Goal: Find specific page/section: Find specific page/section

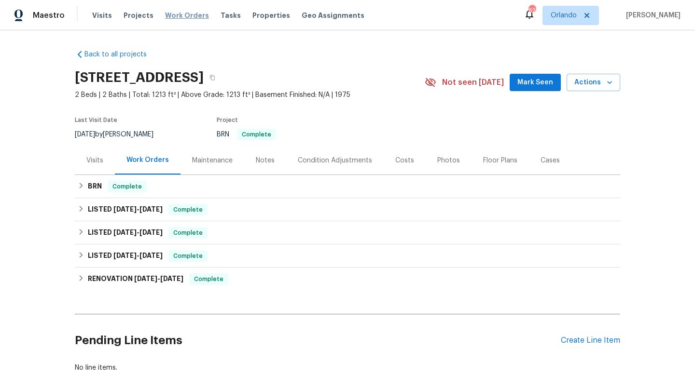
click at [191, 12] on span "Work Orders" at bounding box center [187, 16] width 44 height 10
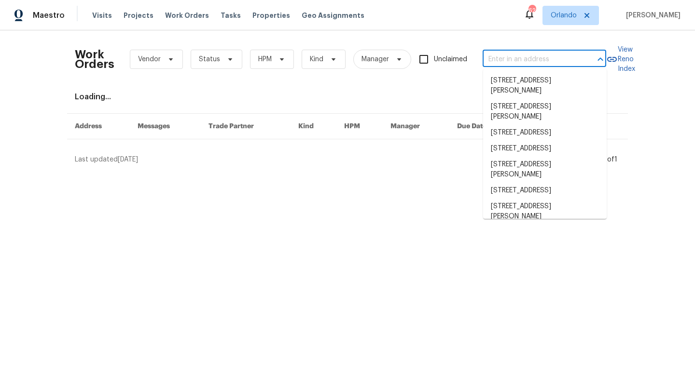
click at [502, 57] on input "text" at bounding box center [530, 59] width 96 height 15
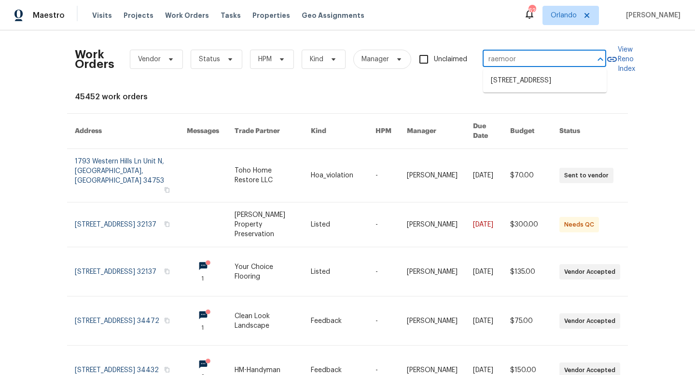
type input "raemoor"
click at [503, 89] on li "[STREET_ADDRESS]" at bounding box center [544, 81] width 123 height 16
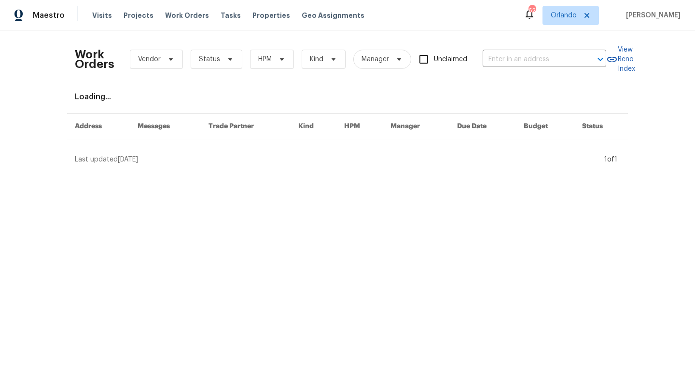
type input "[STREET_ADDRESS]"
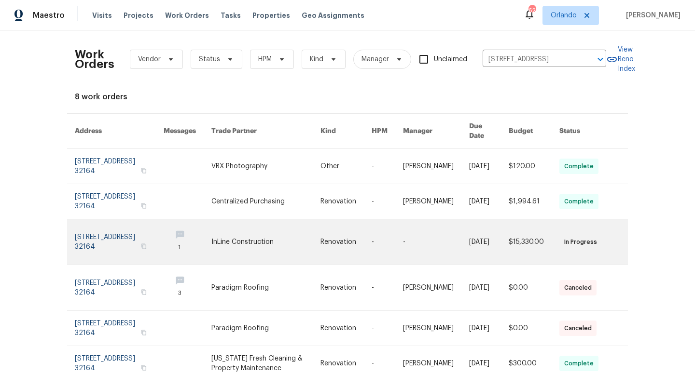
click at [130, 232] on link at bounding box center [119, 241] width 89 height 45
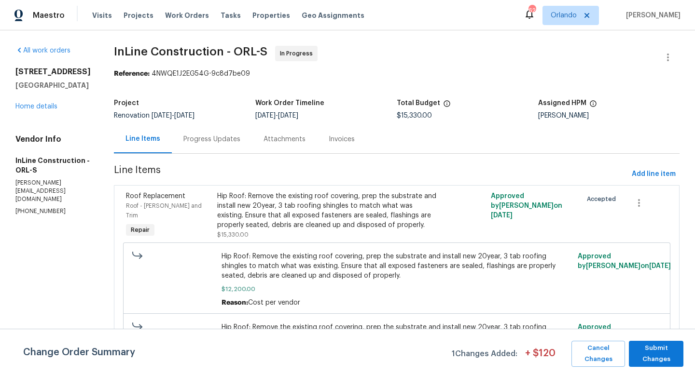
click at [206, 144] on div "Progress Updates" at bounding box center [211, 140] width 57 height 10
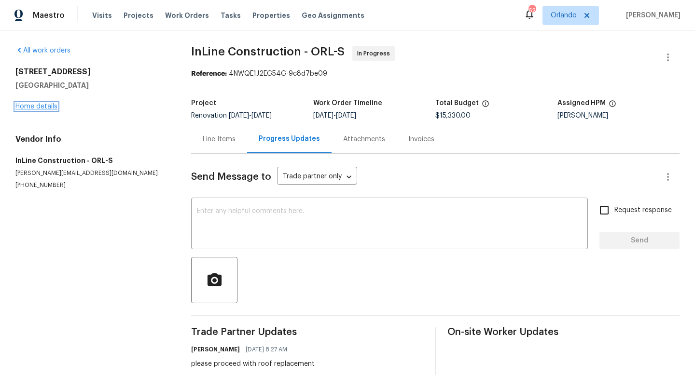
click at [46, 106] on link "Home details" at bounding box center [36, 106] width 42 height 7
